Goal: Navigation & Orientation: Find specific page/section

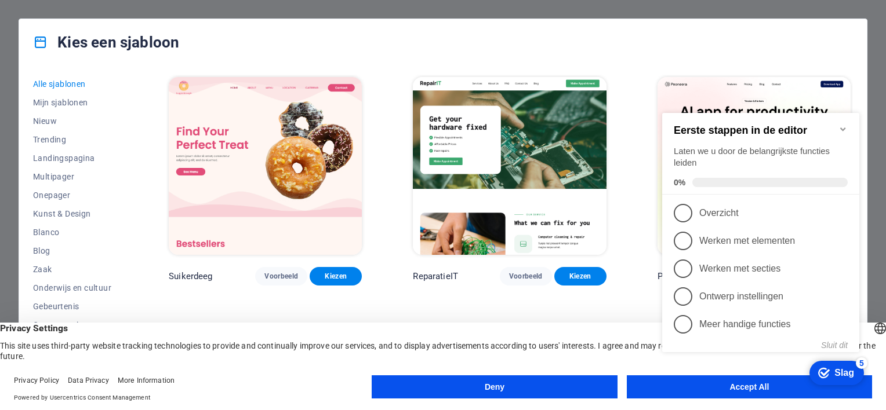
click div "vinkje Slag 5 Eerste stappen in de editor Laten we u door de belangrijkste func…"
drag, startPoint x: 737, startPoint y: 387, endPoint x: 705, endPoint y: 388, distance: 32.5
click div "vinkje Slag 5 Eerste stappen in de editor Laten we u door de belangrijkste func…"
click at [832, 348] on div "Eerste stappen in de editor Laten we u door de belangrijkste functies leiden 0%…" at bounding box center [760, 232] width 197 height 239
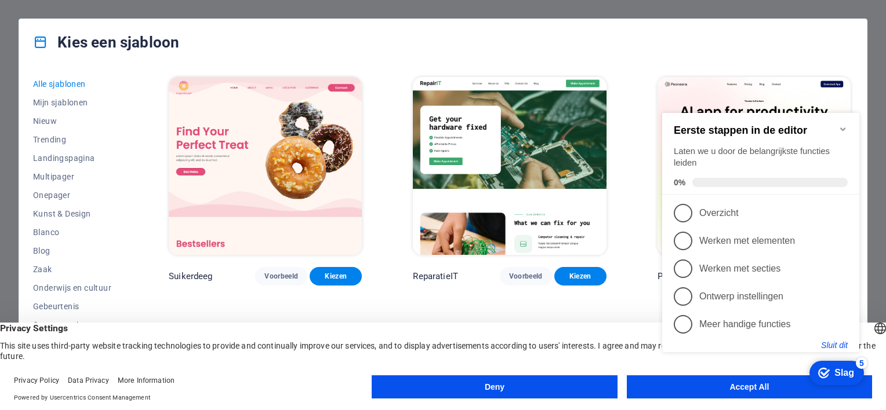
click at [832, 343] on button "Sluit dit" at bounding box center [834, 345] width 27 height 9
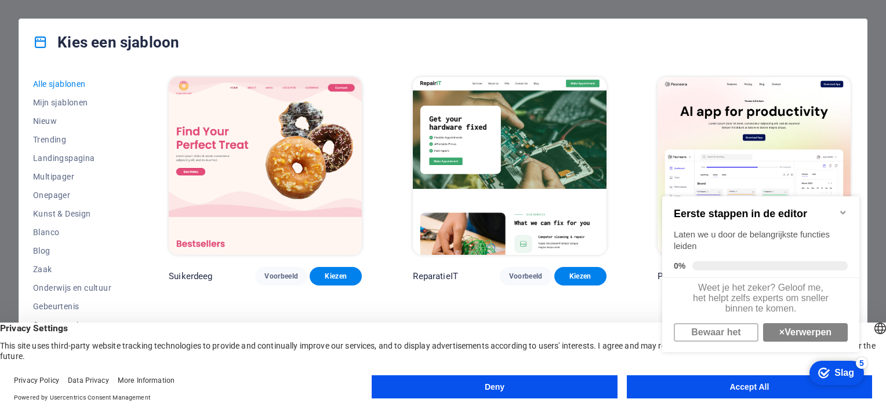
drag, startPoint x: 1453, startPoint y: 571, endPoint x: 1352, endPoint y: 573, distance: 101.5
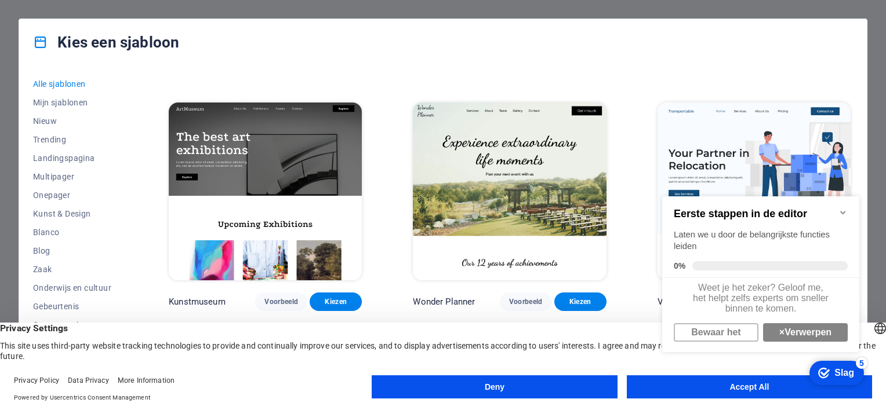
scroll to position [290, 0]
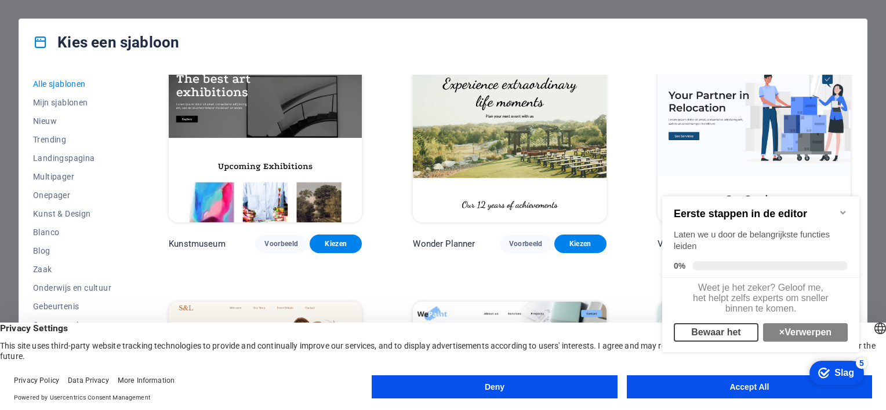
click at [730, 337] on link "Bewaar het" at bounding box center [716, 332] width 85 height 19
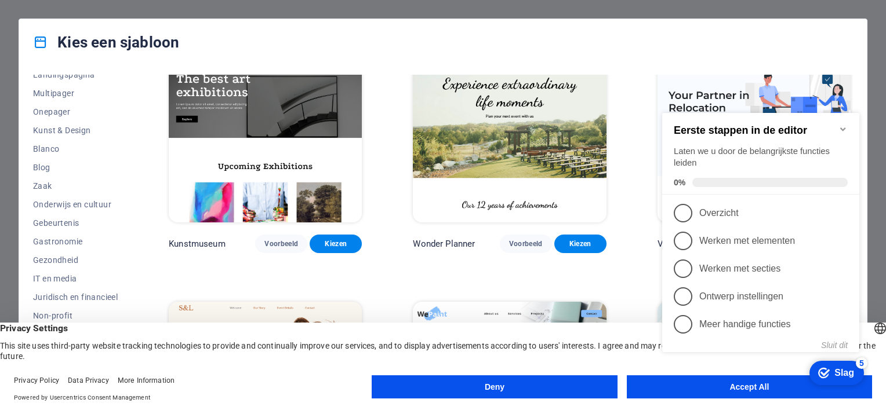
scroll to position [161, 0]
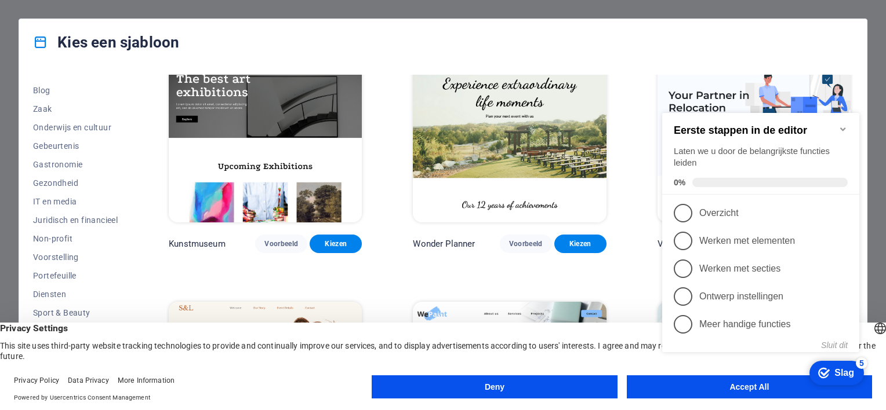
click at [511, 383] on button "Deny" at bounding box center [494, 387] width 245 height 23
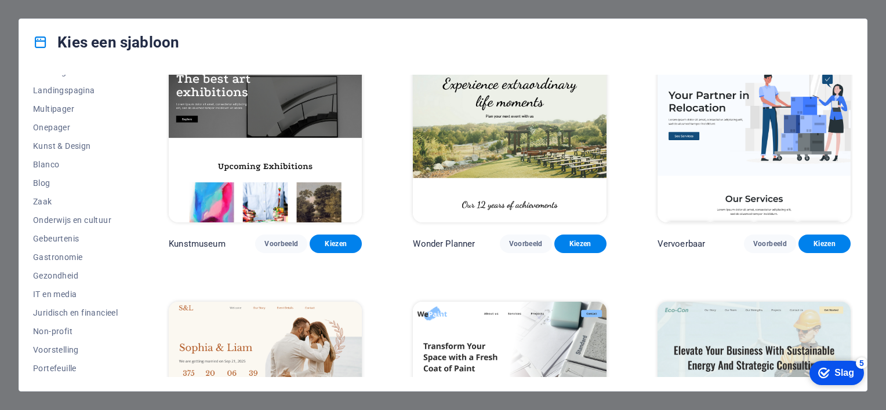
scroll to position [0, 0]
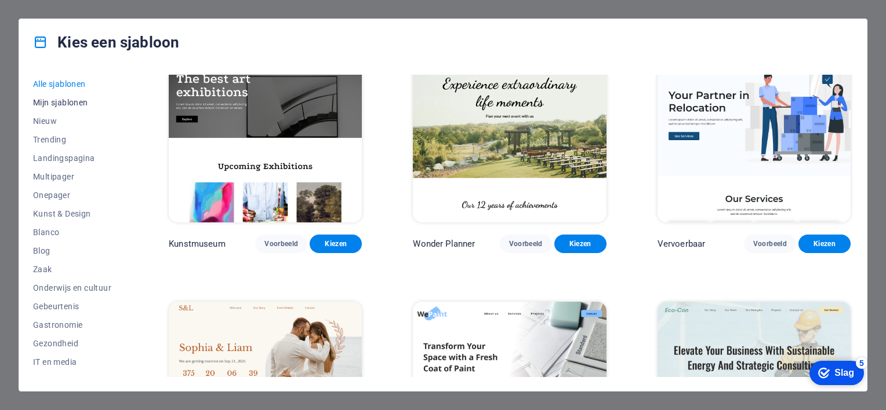
click at [66, 100] on span "Mijn sjablonen" at bounding box center [75, 102] width 85 height 9
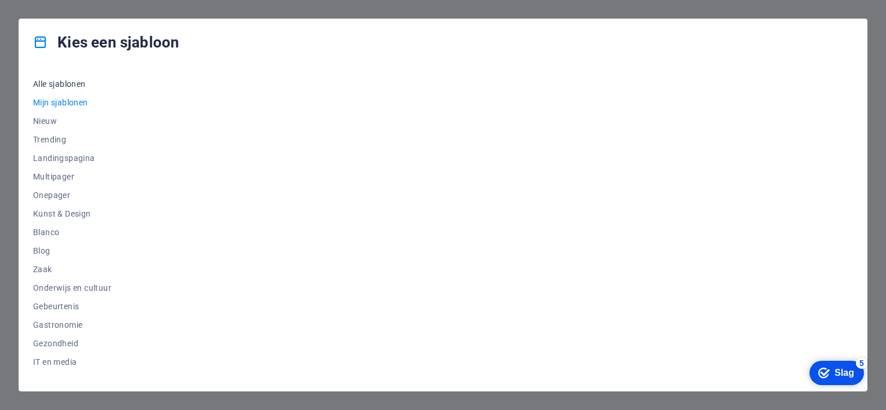
click at [60, 85] on span "Alle sjablonen" at bounding box center [75, 83] width 85 height 9
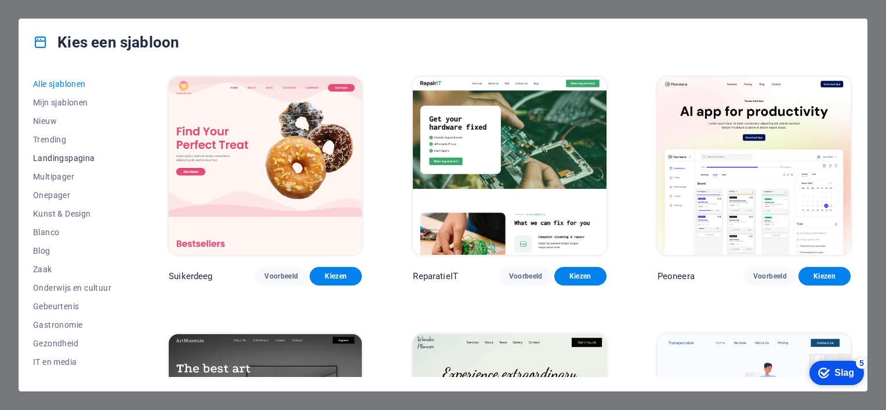
click at [58, 155] on span "Landingspagina" at bounding box center [75, 158] width 85 height 9
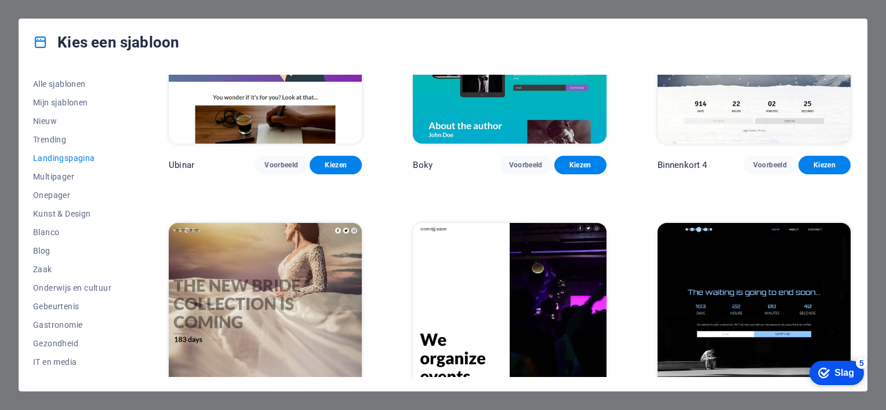
scroll to position [1957, 0]
